Goal: Connect with others: Establish contact or relationships with other users

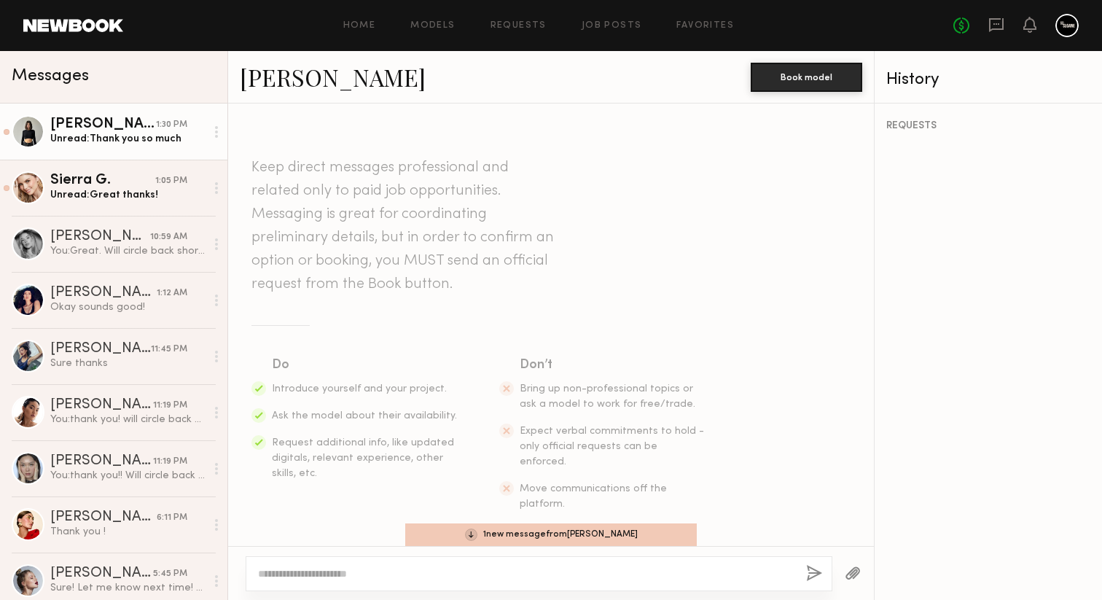
scroll to position [2969, 0]
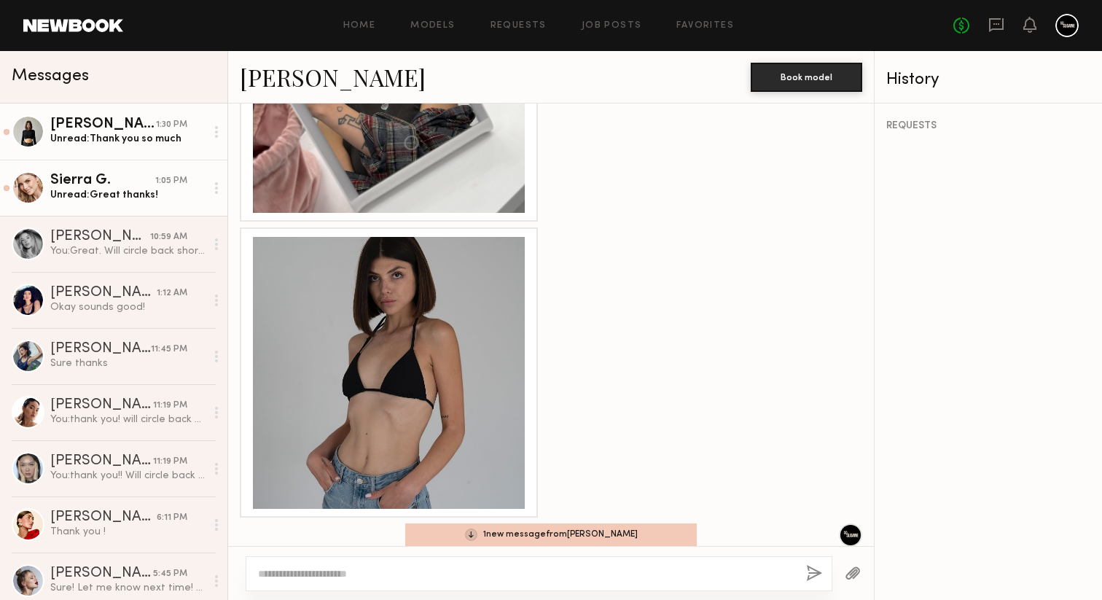
click at [118, 181] on div "Sierra G." at bounding box center [102, 180] width 105 height 15
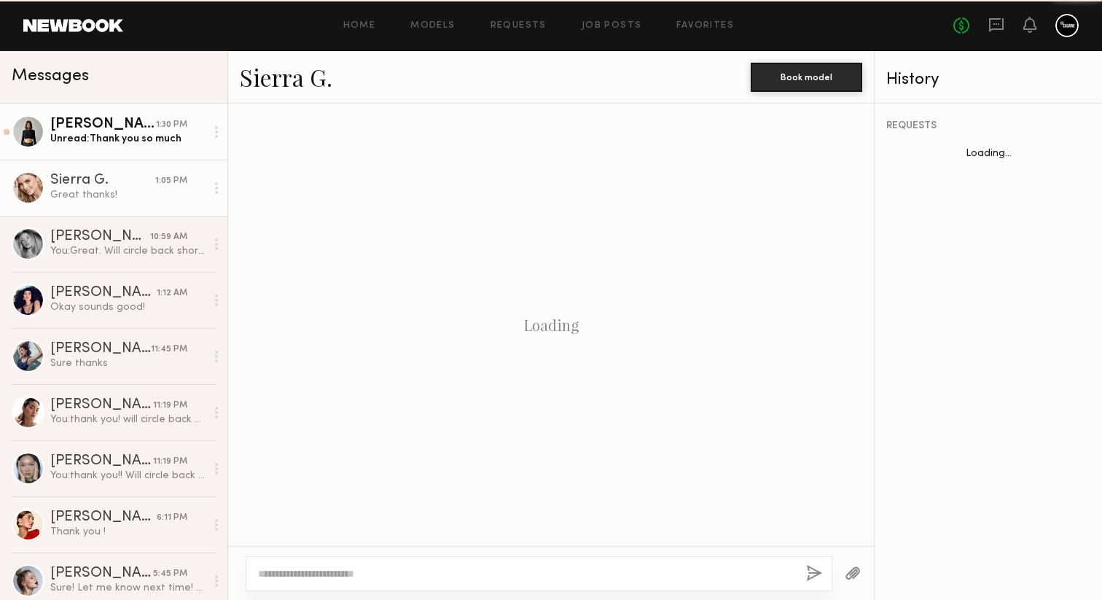
click at [124, 134] on div "Unread: Thank you so much" at bounding box center [127, 139] width 155 height 14
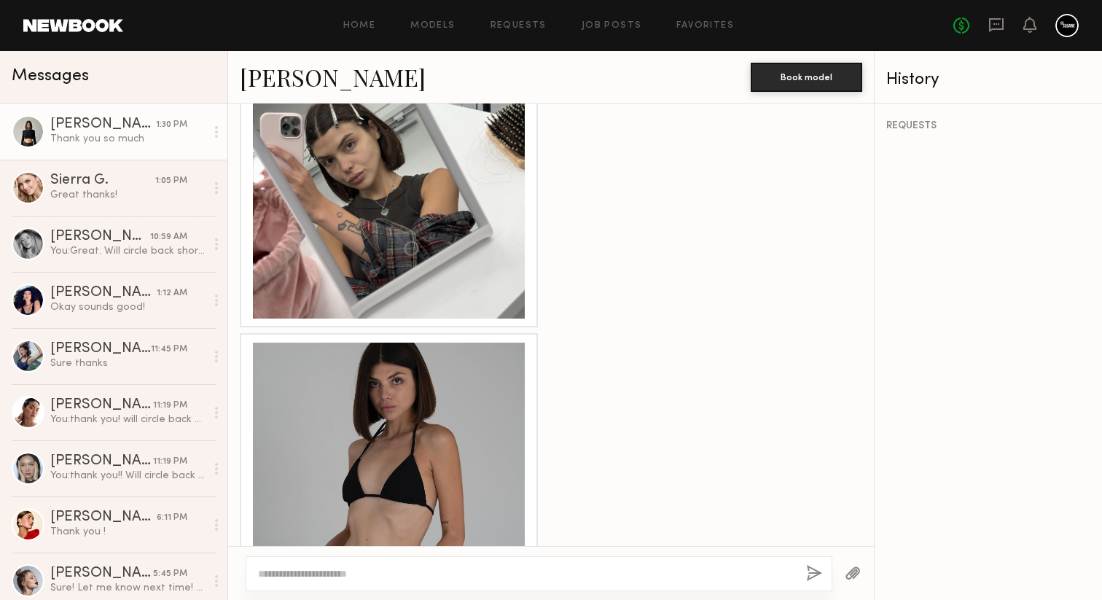
scroll to position [2615, 0]
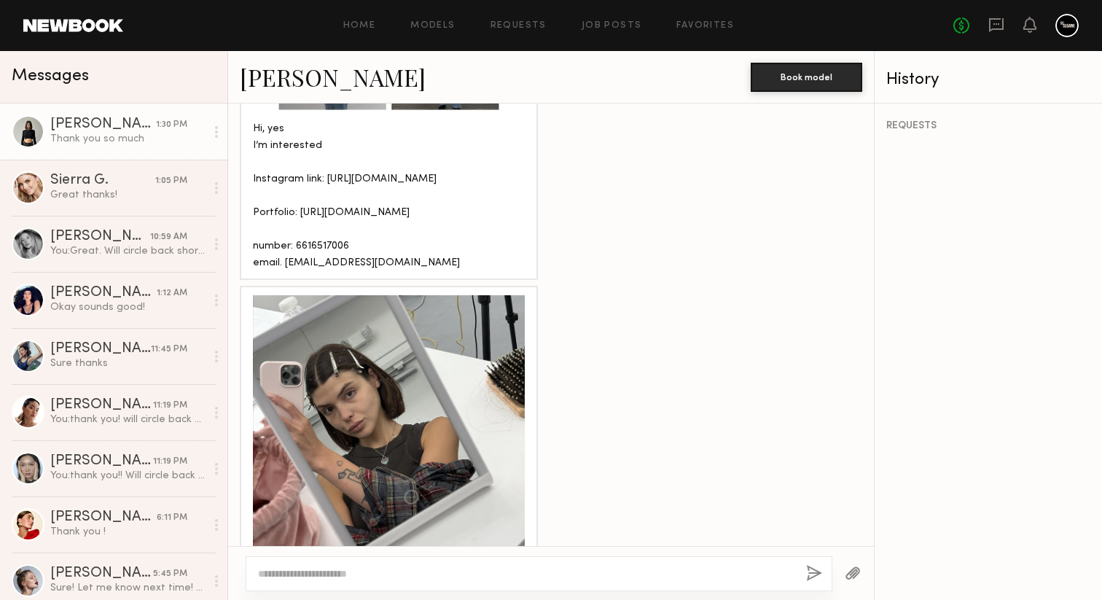
click at [272, 80] on link "Kate A." at bounding box center [333, 76] width 186 height 31
